Goal: Entertainment & Leisure: Consume media (video, audio)

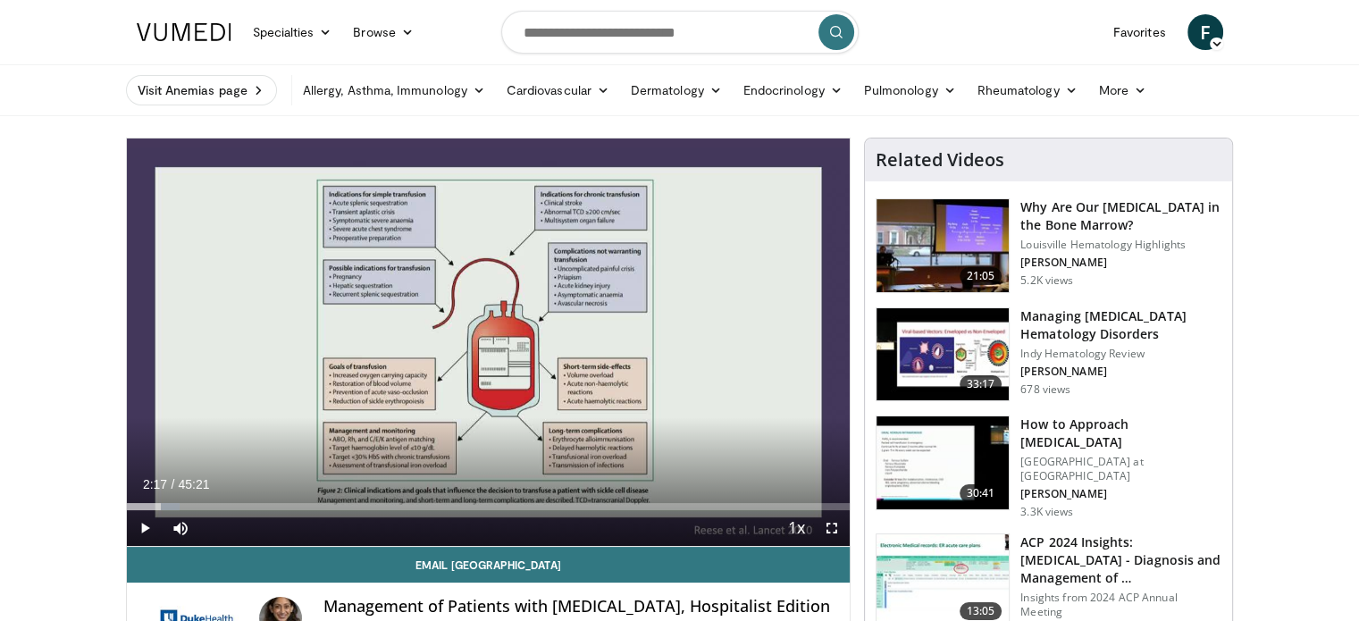
click at [1099, 421] on h3 "How to Approach [MEDICAL_DATA]" at bounding box center [1121, 434] width 201 height 36
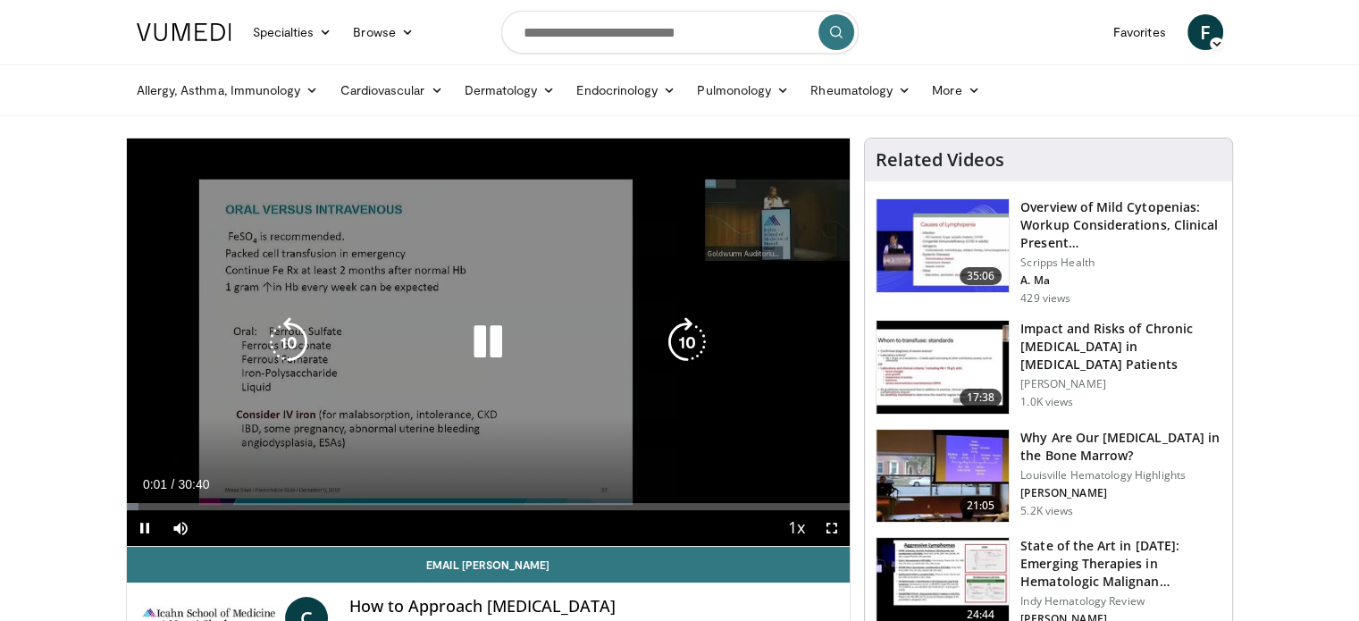
click at [490, 334] on icon "Video Player" at bounding box center [488, 342] width 50 height 50
